Goal: Check status: Check status

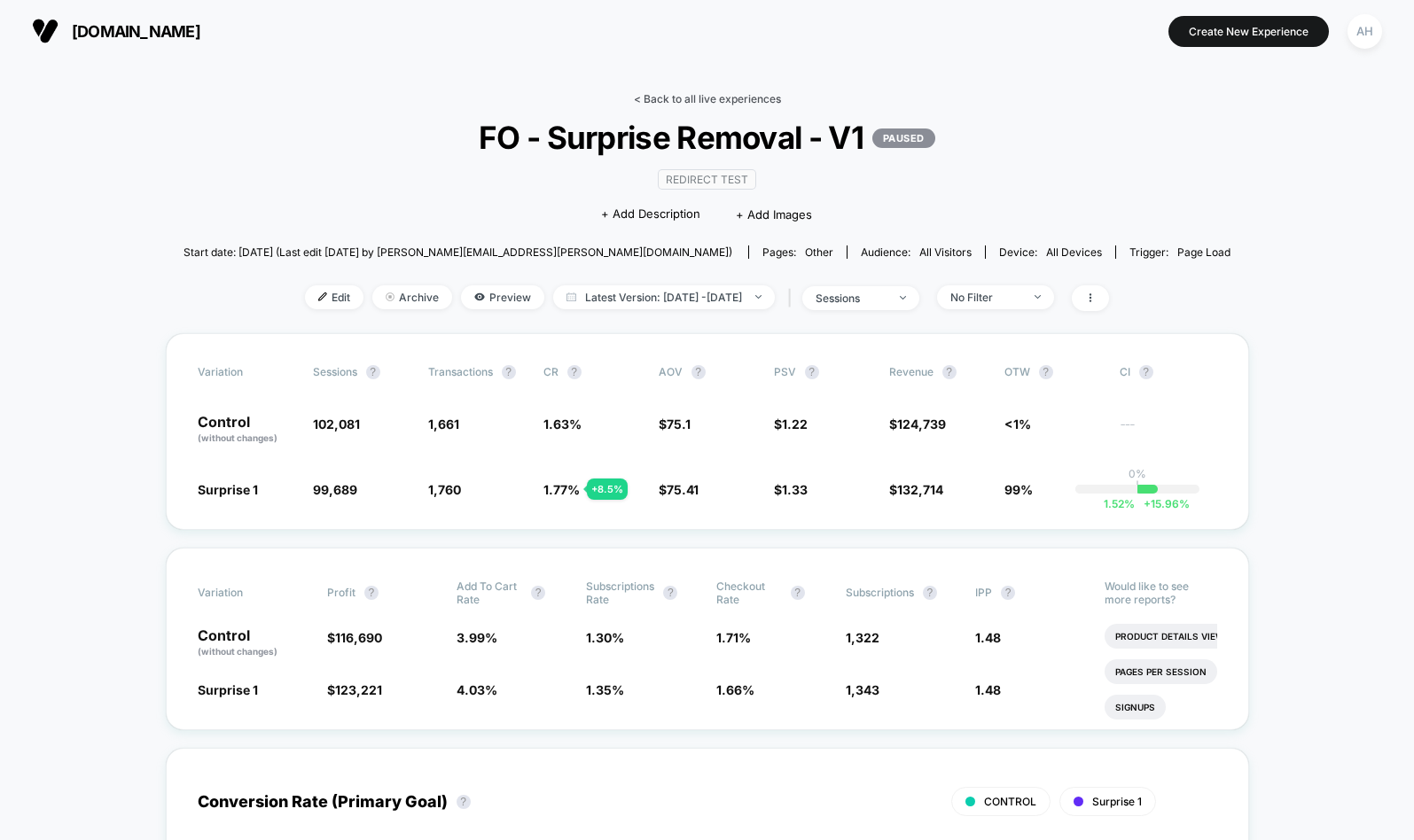
click at [668, 94] on link "< Back to all live experiences" at bounding box center [707, 99] width 147 height 13
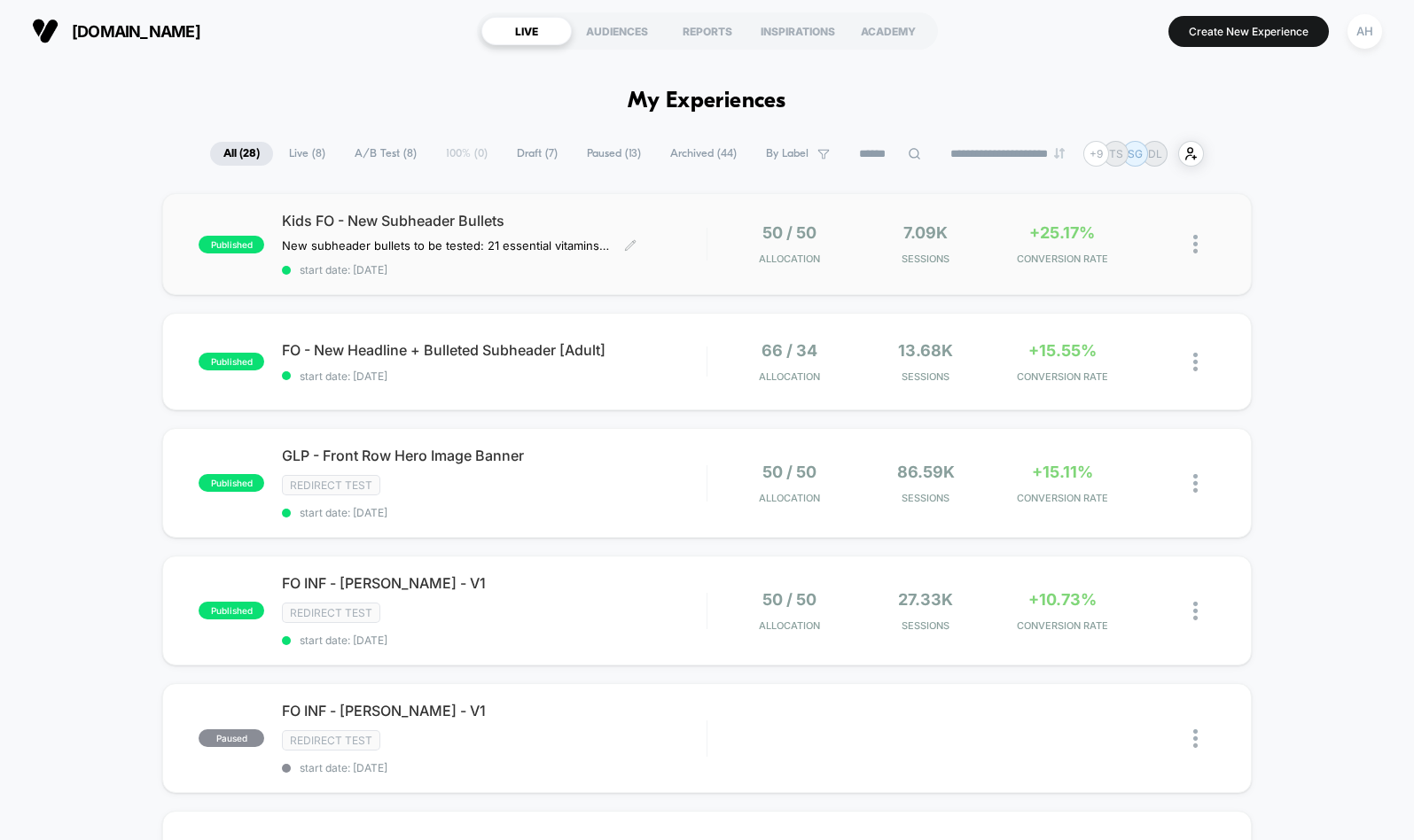
click at [679, 271] on span "start date: 9/22/2025" at bounding box center [493, 270] width 424 height 13
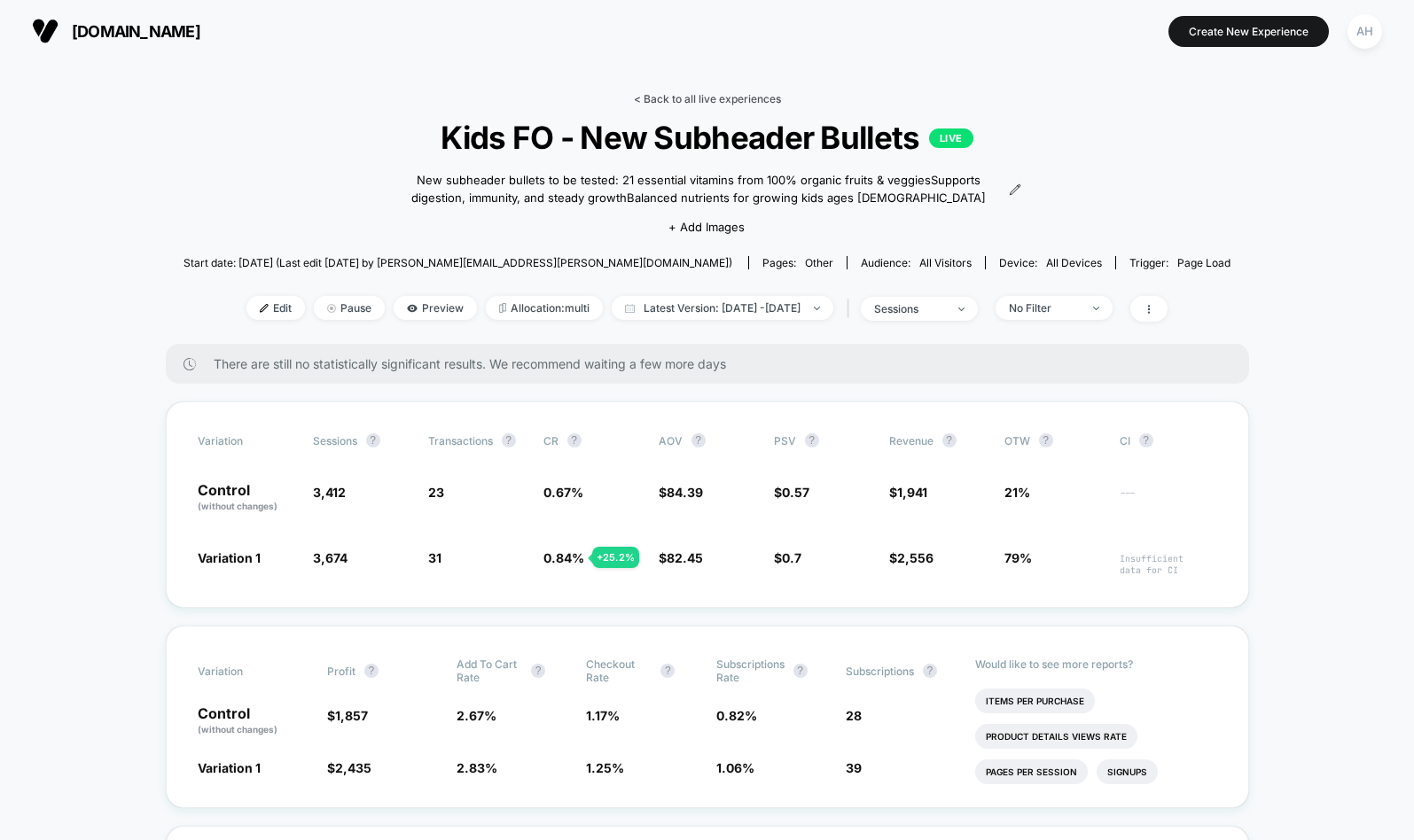
click at [723, 98] on link "< Back to all live experiences" at bounding box center [707, 99] width 147 height 13
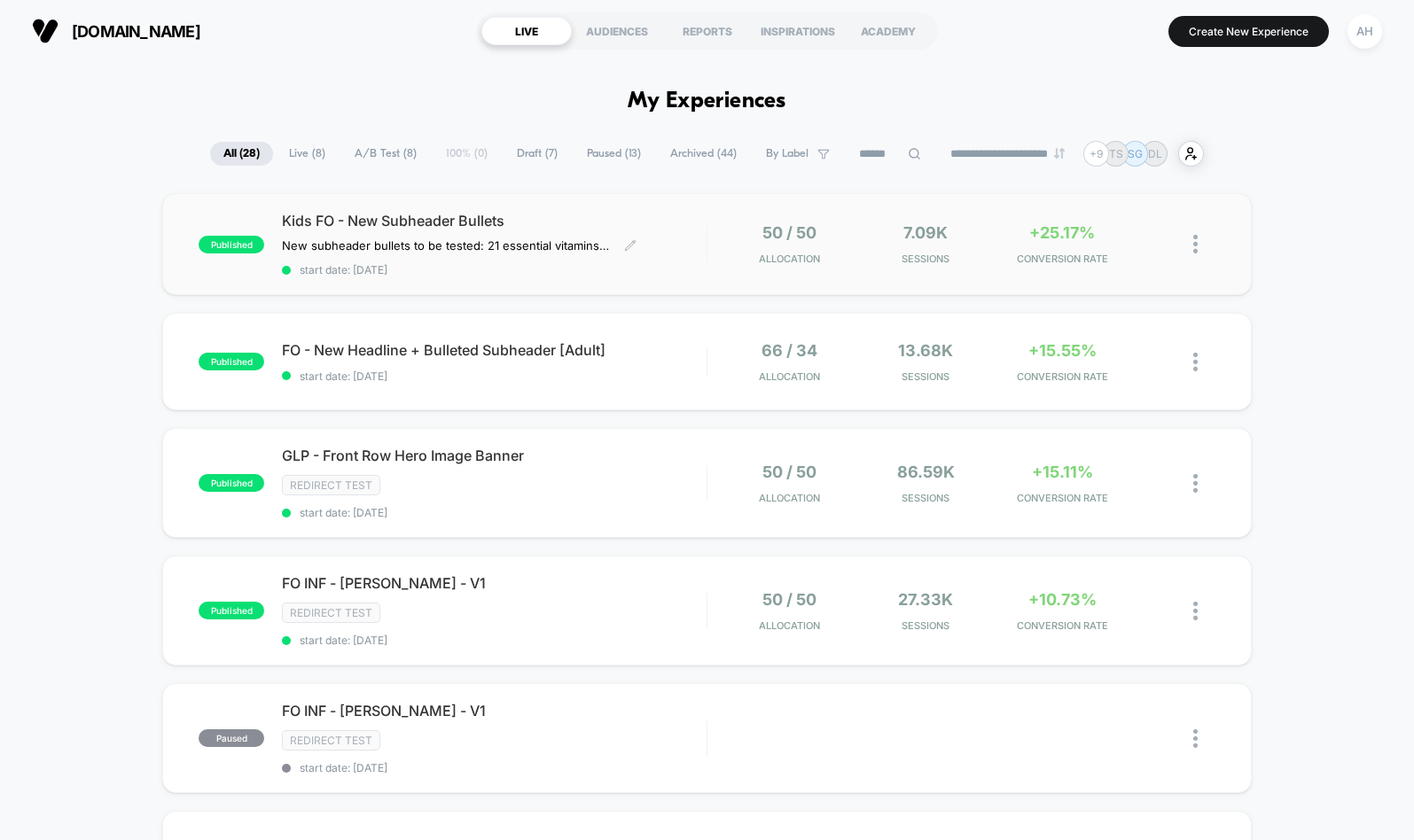
click at [668, 250] on div "Kids FO - New Subheader Bullets New subheader bullets to be tested: 21 essentia…" at bounding box center [493, 244] width 424 height 65
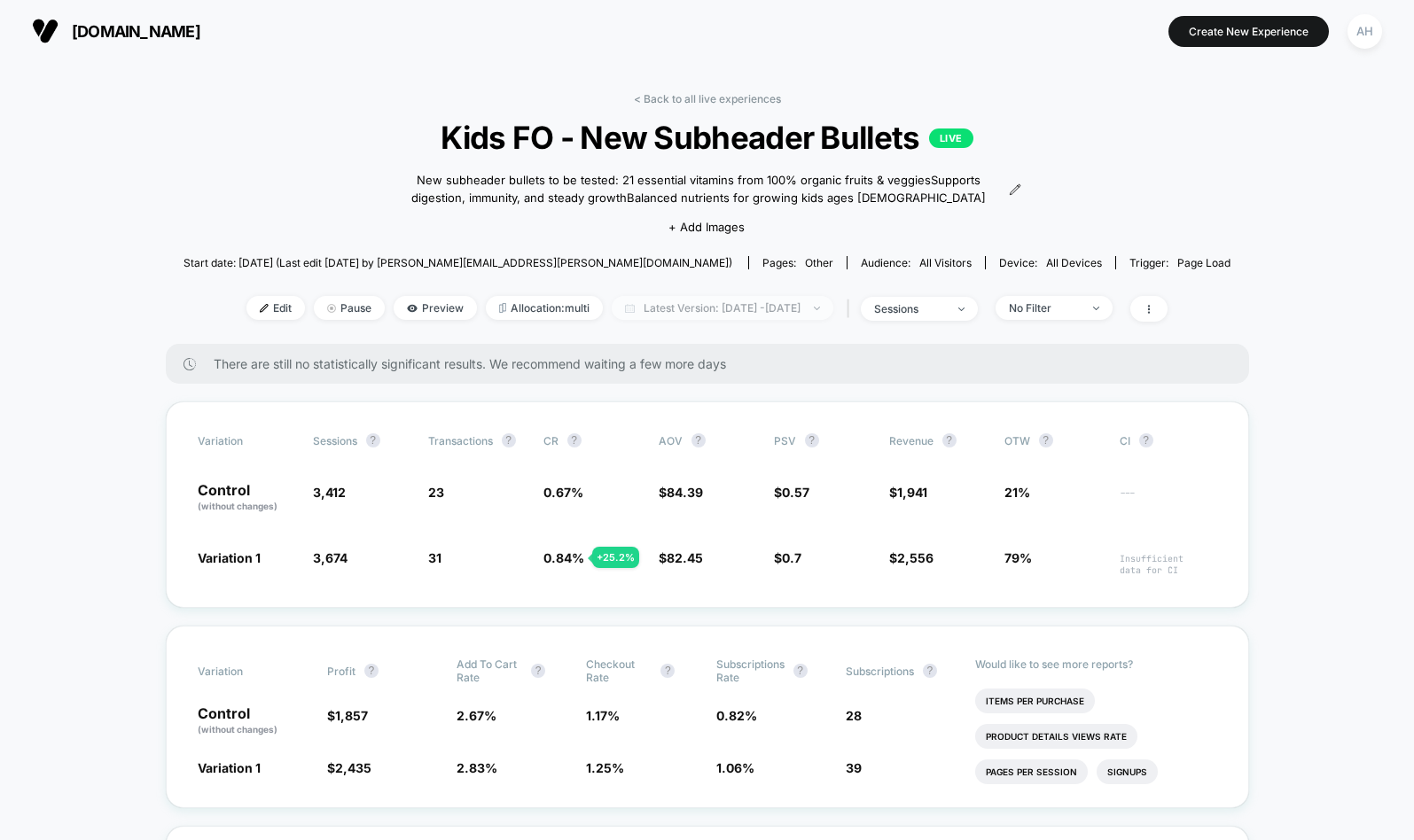
click at [646, 314] on span "Latest Version: Sep 22, 2025 - Sep 23, 2025" at bounding box center [723, 308] width 222 height 24
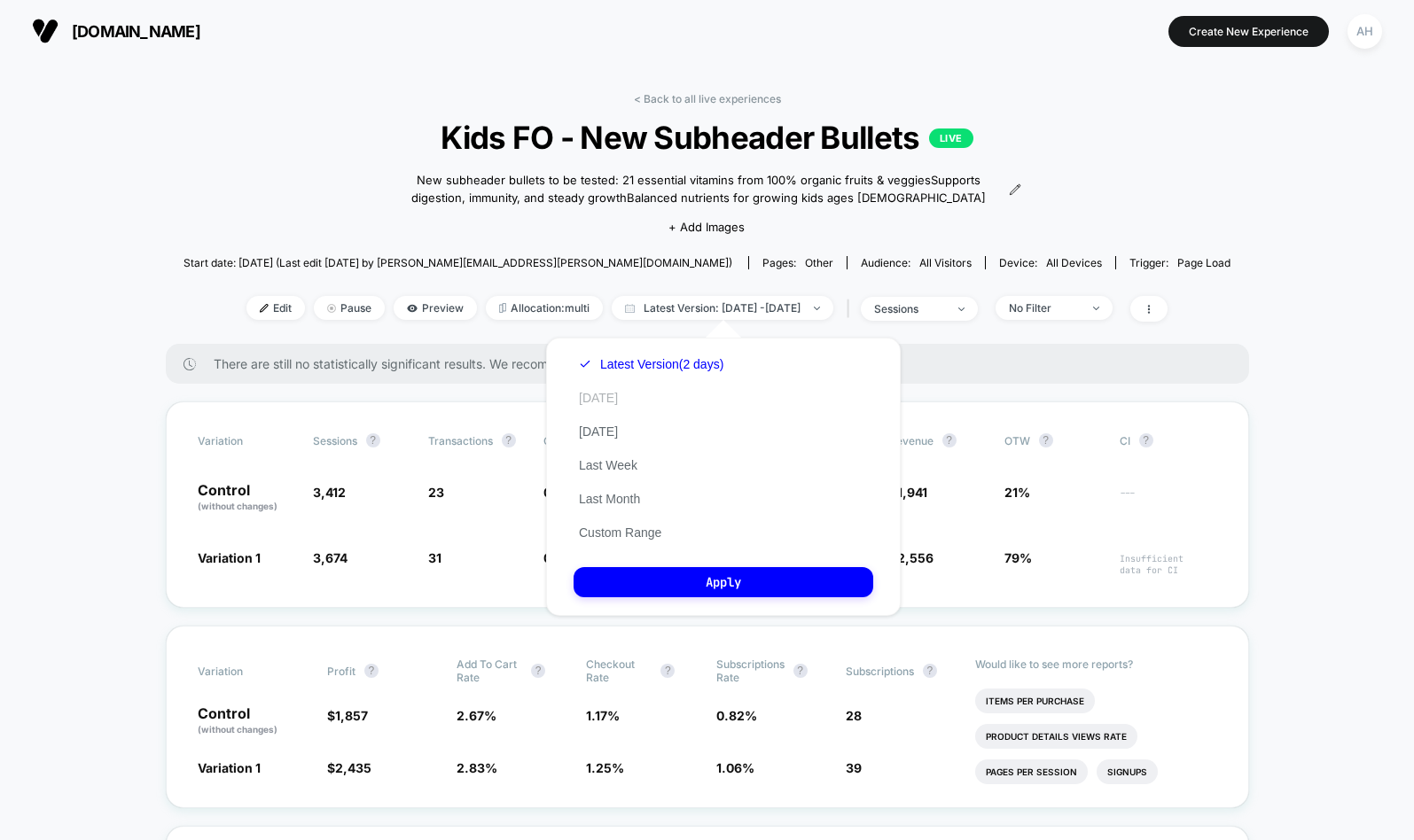
click at [602, 398] on button "Today" at bounding box center [598, 397] width 50 height 16
click at [778, 582] on button "Apply" at bounding box center [723, 582] width 300 height 30
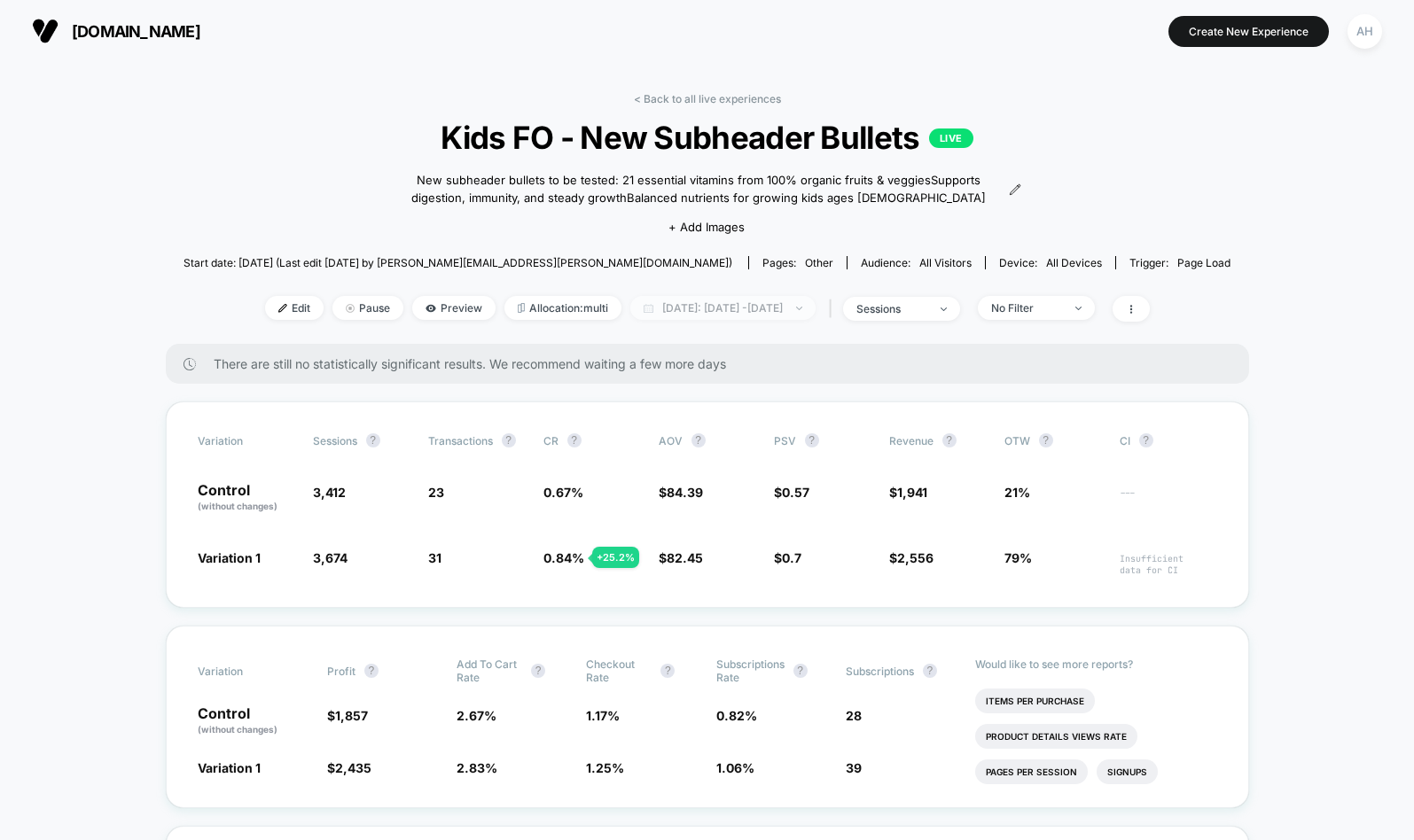
click at [686, 320] on span "Today: Sep 21, 2025 - Sep 23, 2025" at bounding box center [723, 308] width 185 height 24
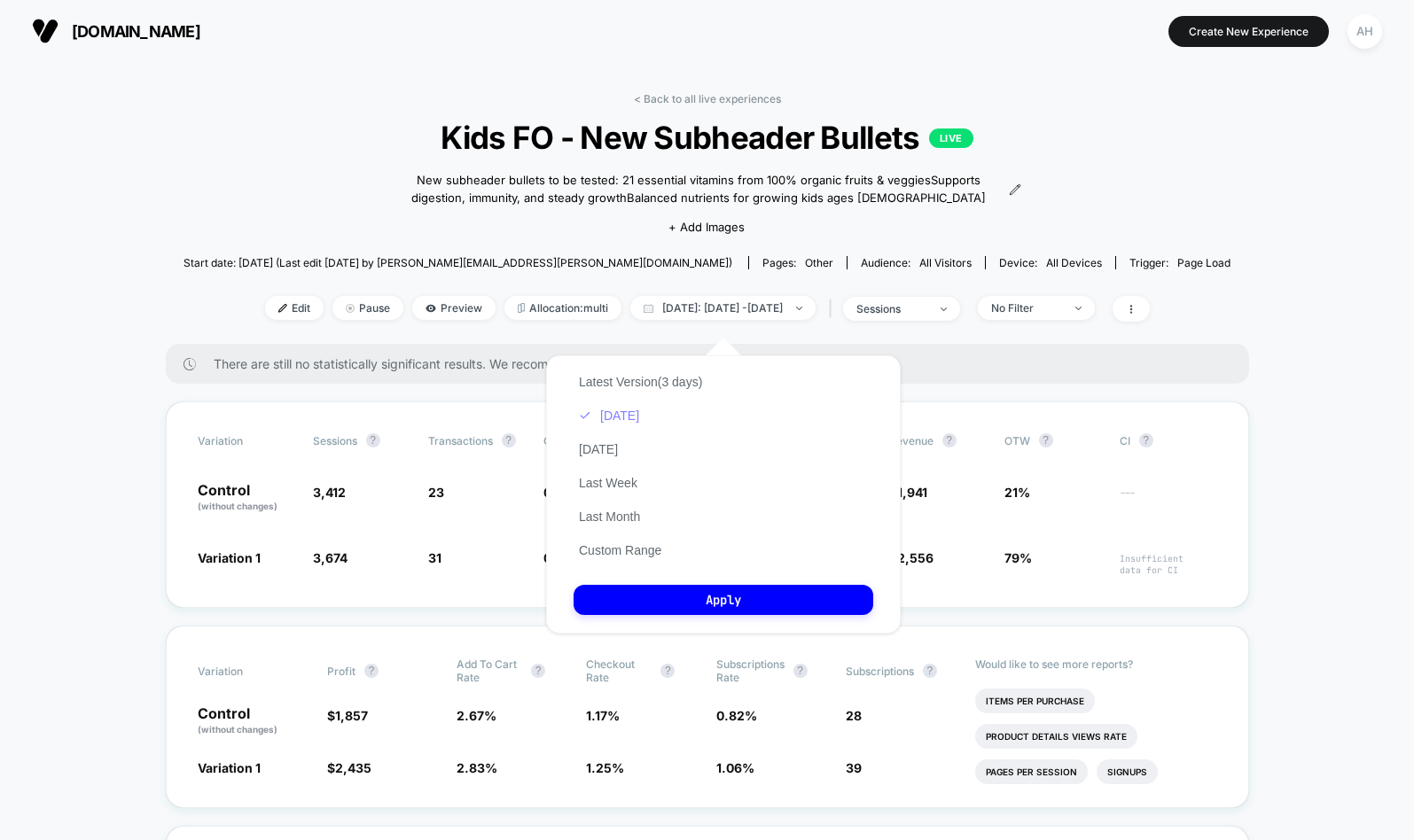
click at [610, 414] on button "Today" at bounding box center [608, 415] width 71 height 16
click at [691, 596] on button "Apply" at bounding box center [723, 600] width 300 height 30
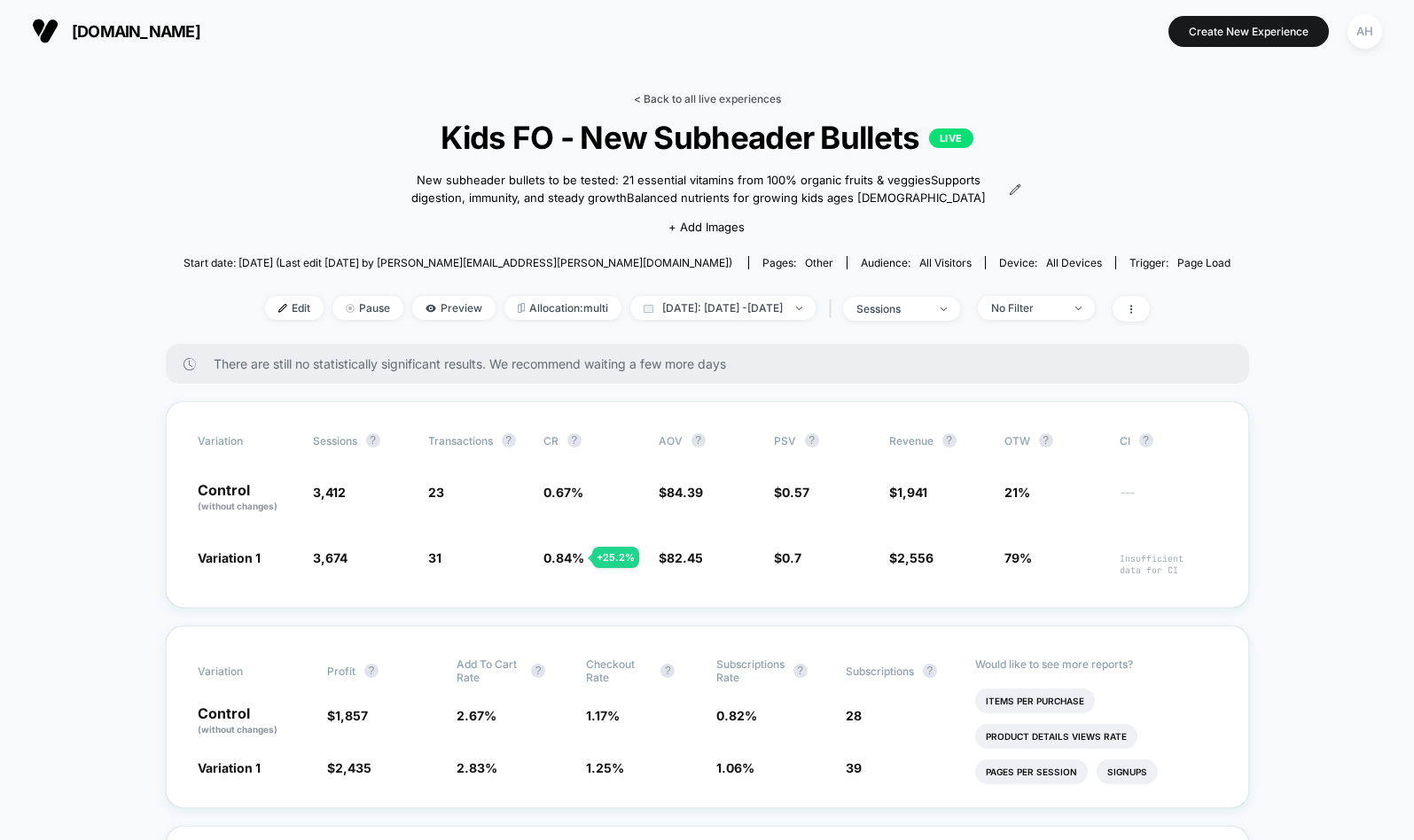
click at [718, 98] on link "< Back to all live experiences" at bounding box center [707, 99] width 147 height 13
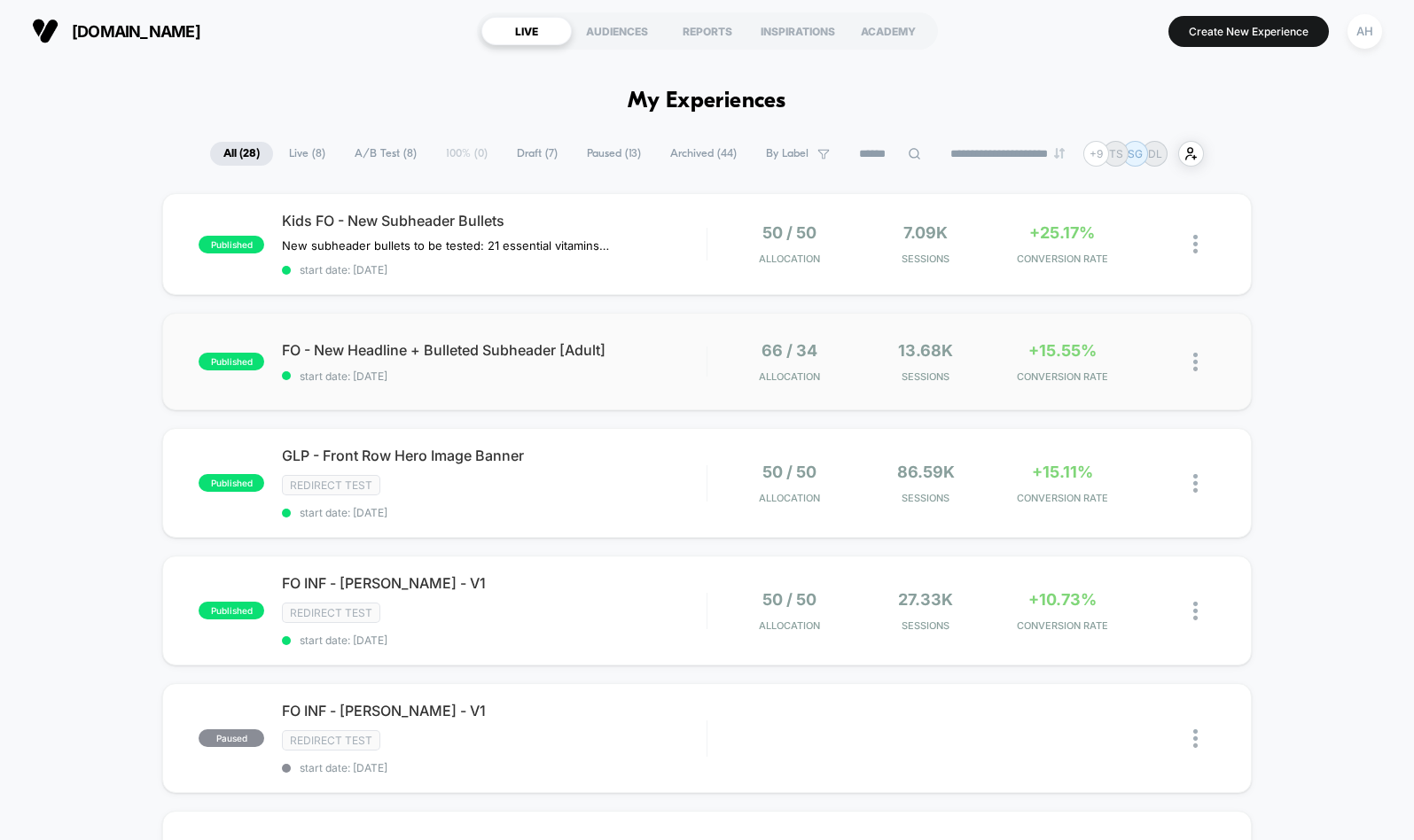
click at [606, 390] on div "published FO - New Headline + Bulleted Subheader [Adult] start date: 9/22/2025 …" at bounding box center [706, 361] width 1088 height 97
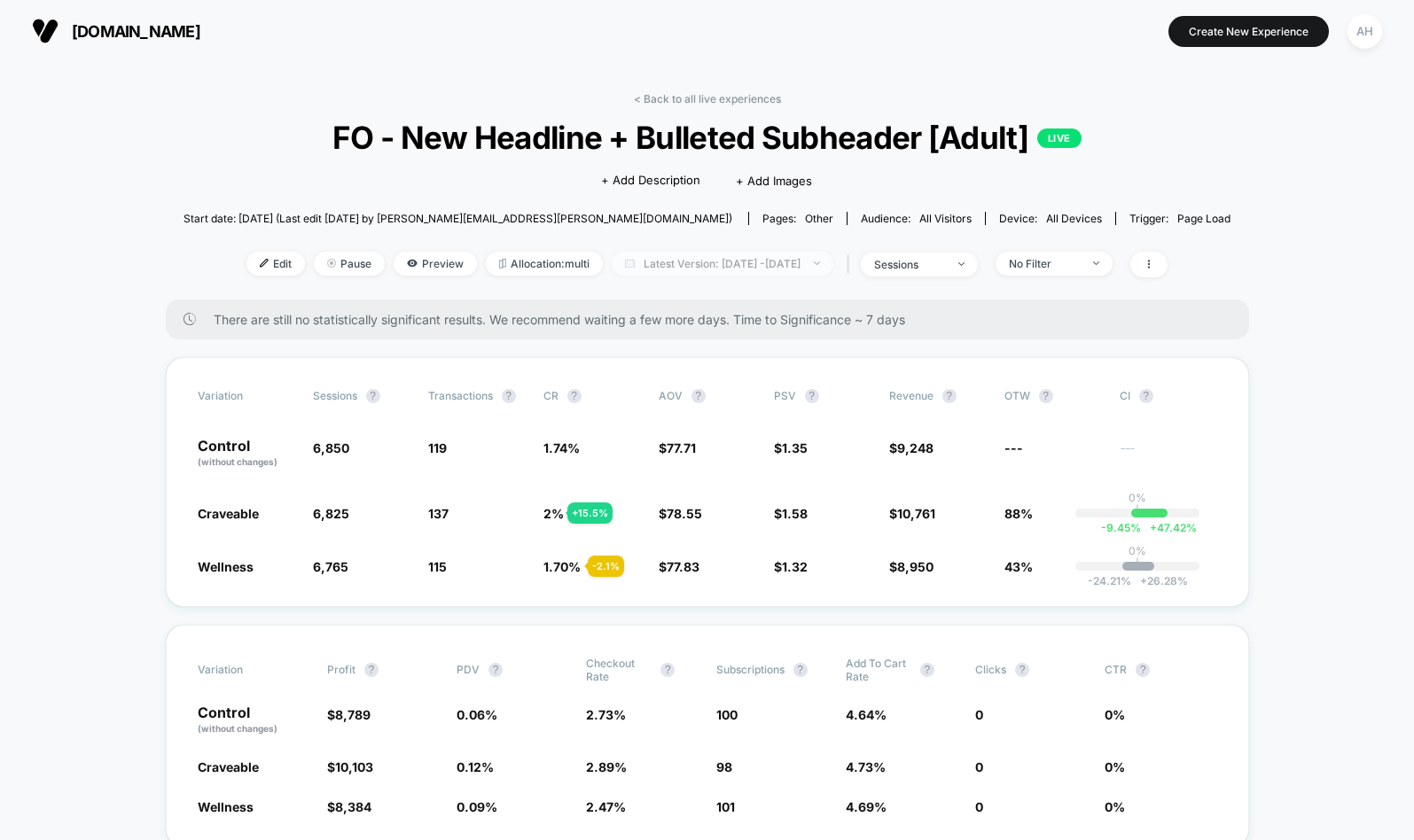
click at [703, 263] on span "Latest Version: Sep 22, 2025 - Sep 23, 2025" at bounding box center [723, 264] width 222 height 24
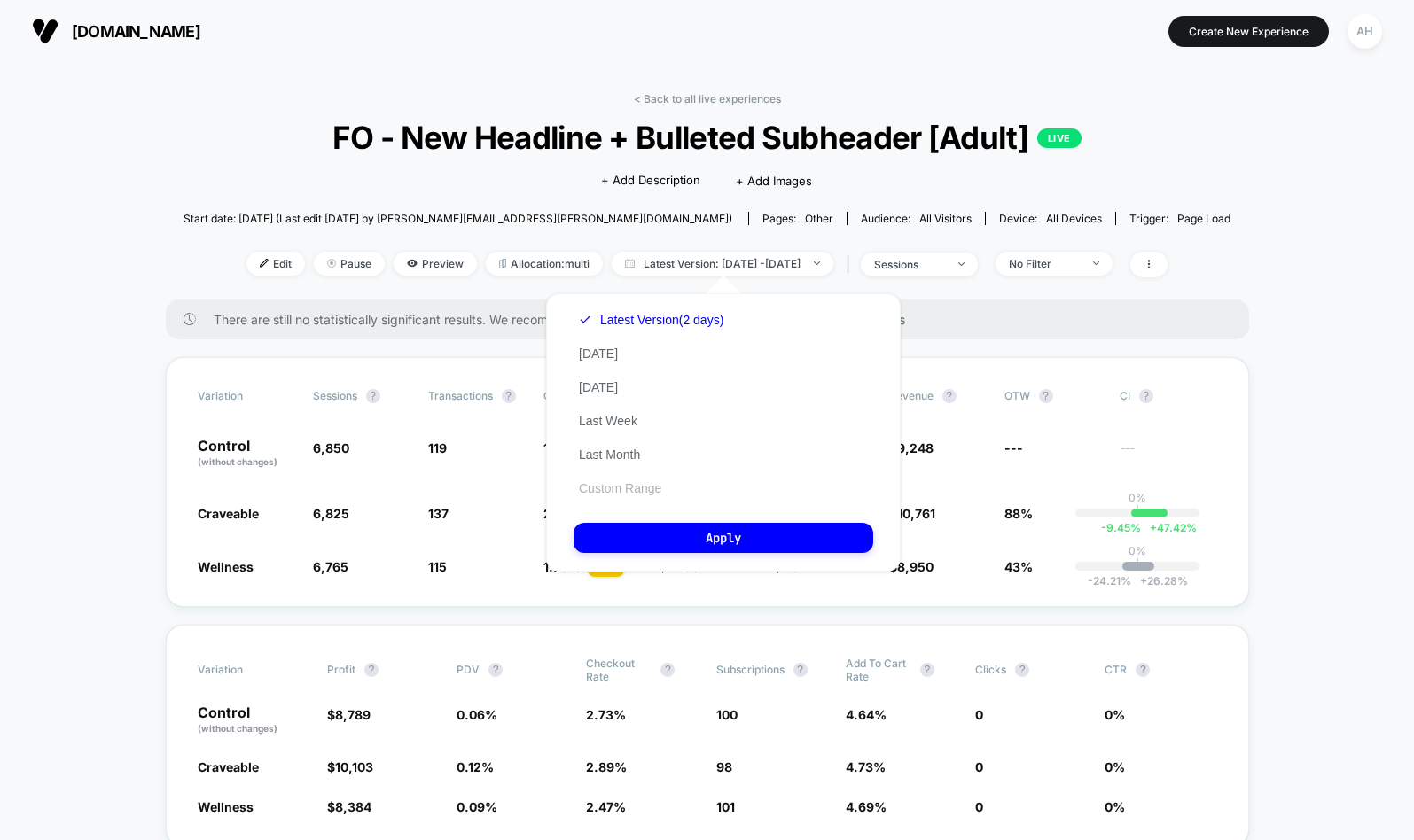
click at [631, 488] on button "Custom Range" at bounding box center [619, 488] width 93 height 16
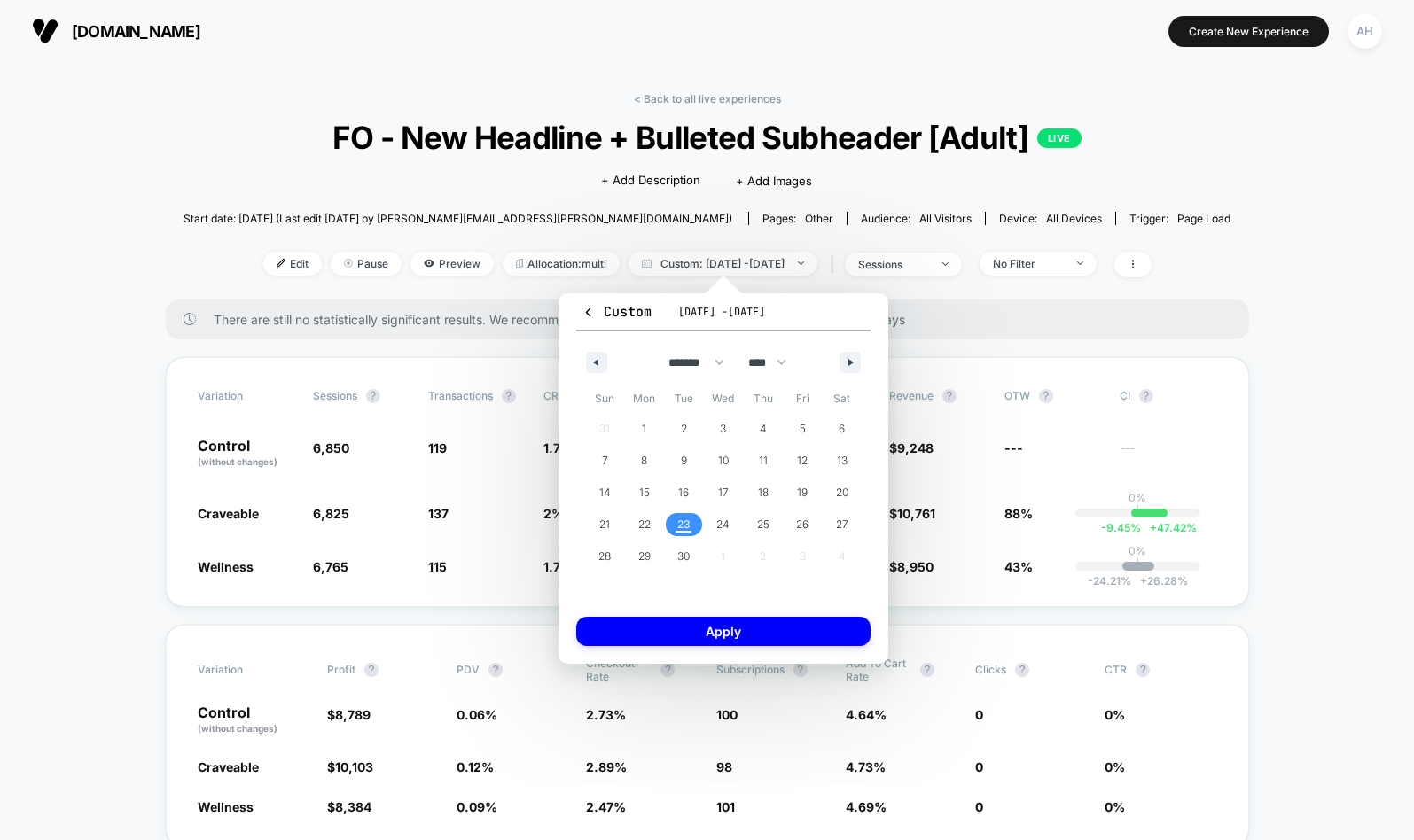
click at [684, 523] on span "23" at bounding box center [684, 525] width 13 height 32
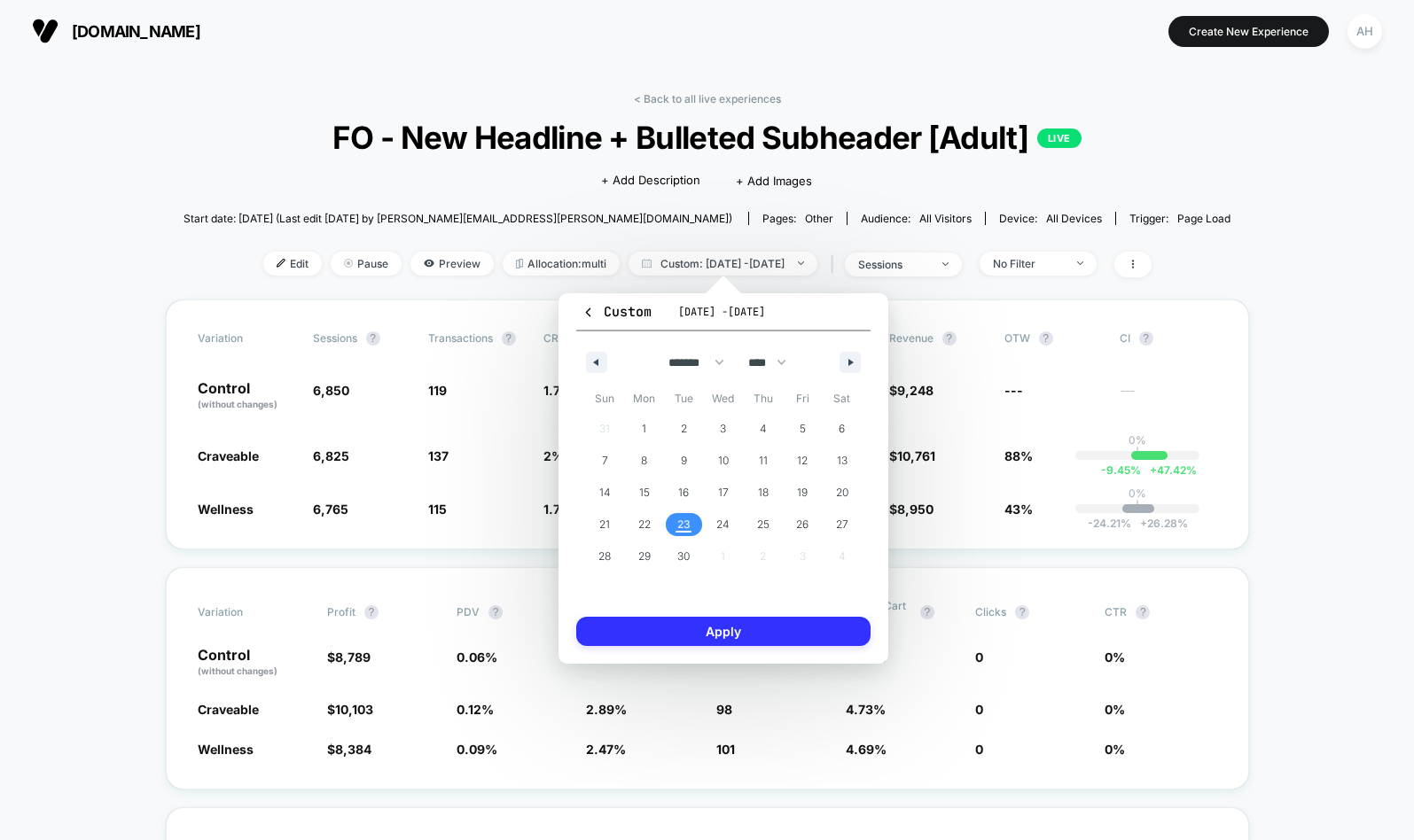
click at [692, 633] on button "Apply" at bounding box center [723, 632] width 294 height 29
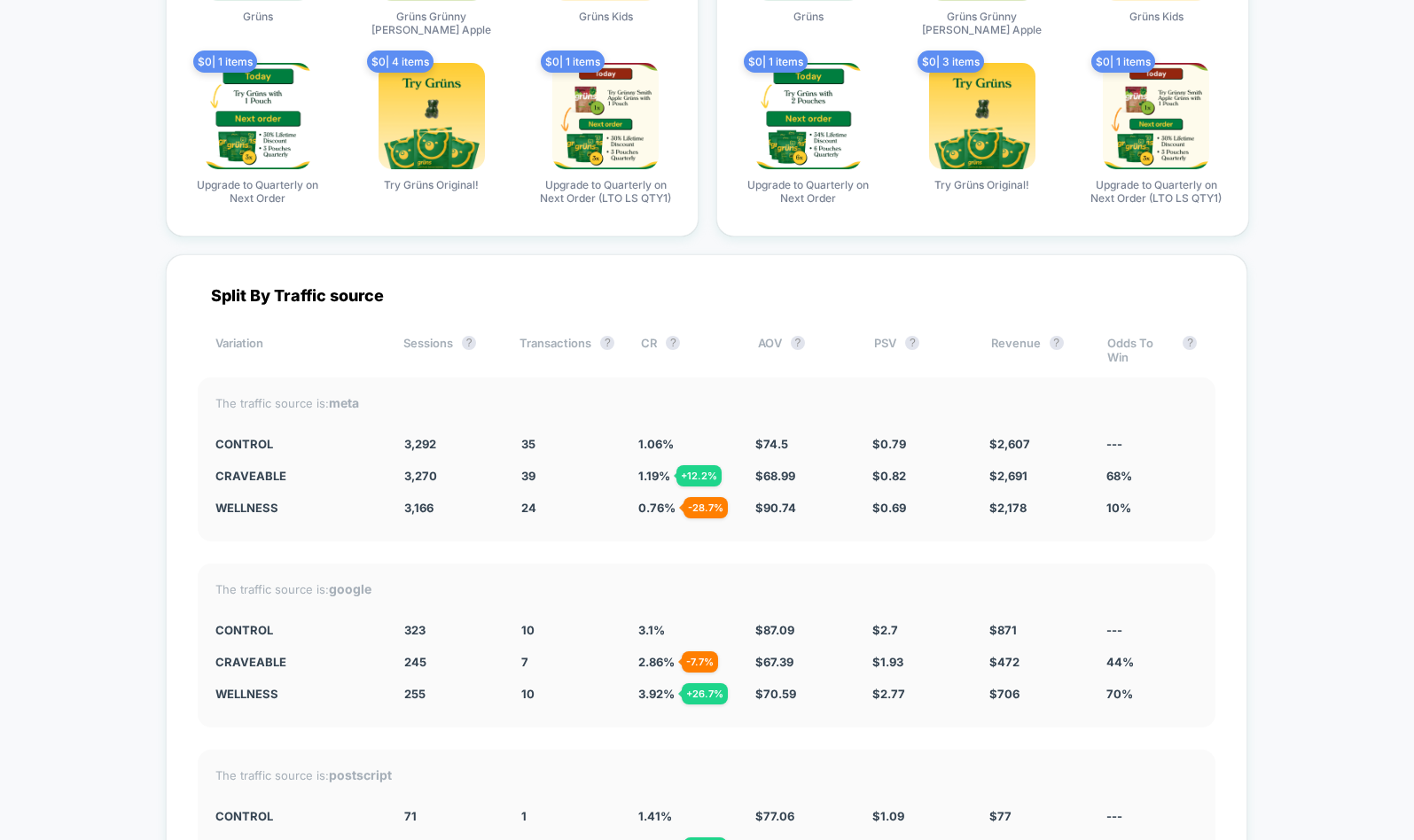
scroll to position [6207, 0]
